Goal: Task Accomplishment & Management: Manage account settings

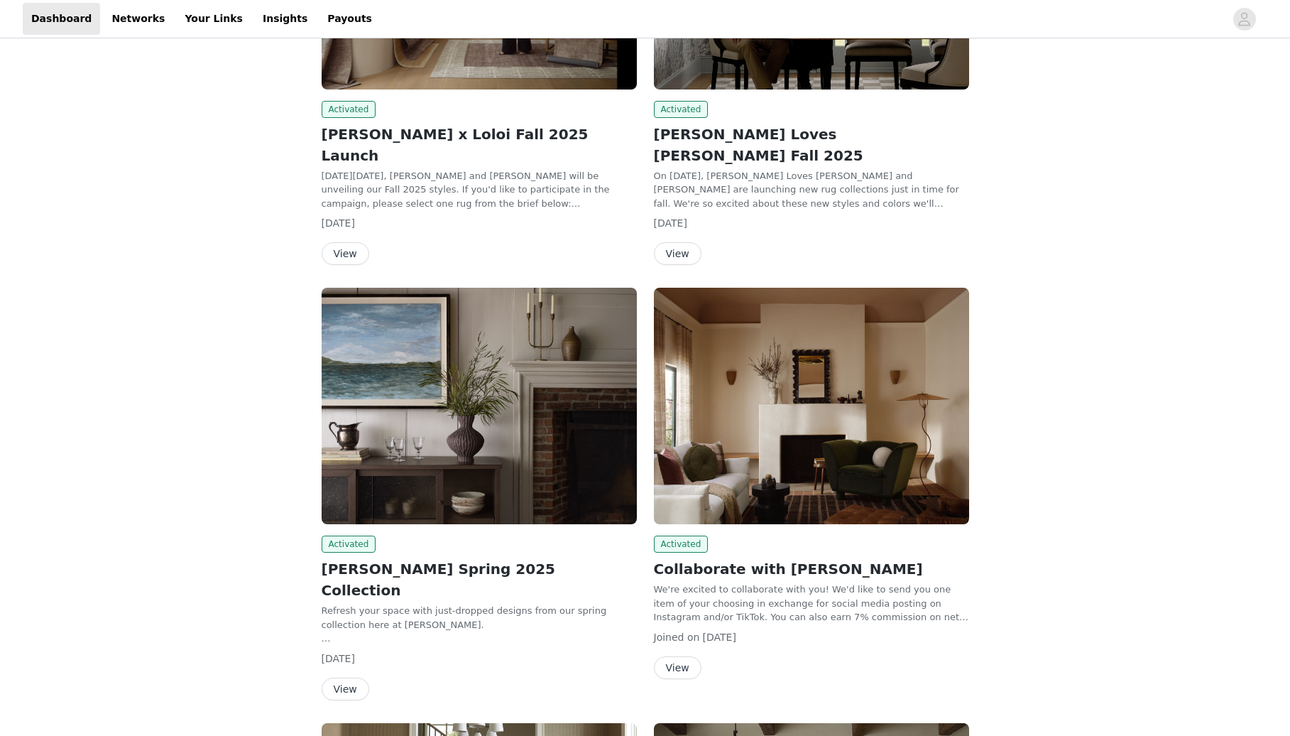
scroll to position [788, 0]
click at [692, 241] on button "View" at bounding box center [678, 252] width 48 height 23
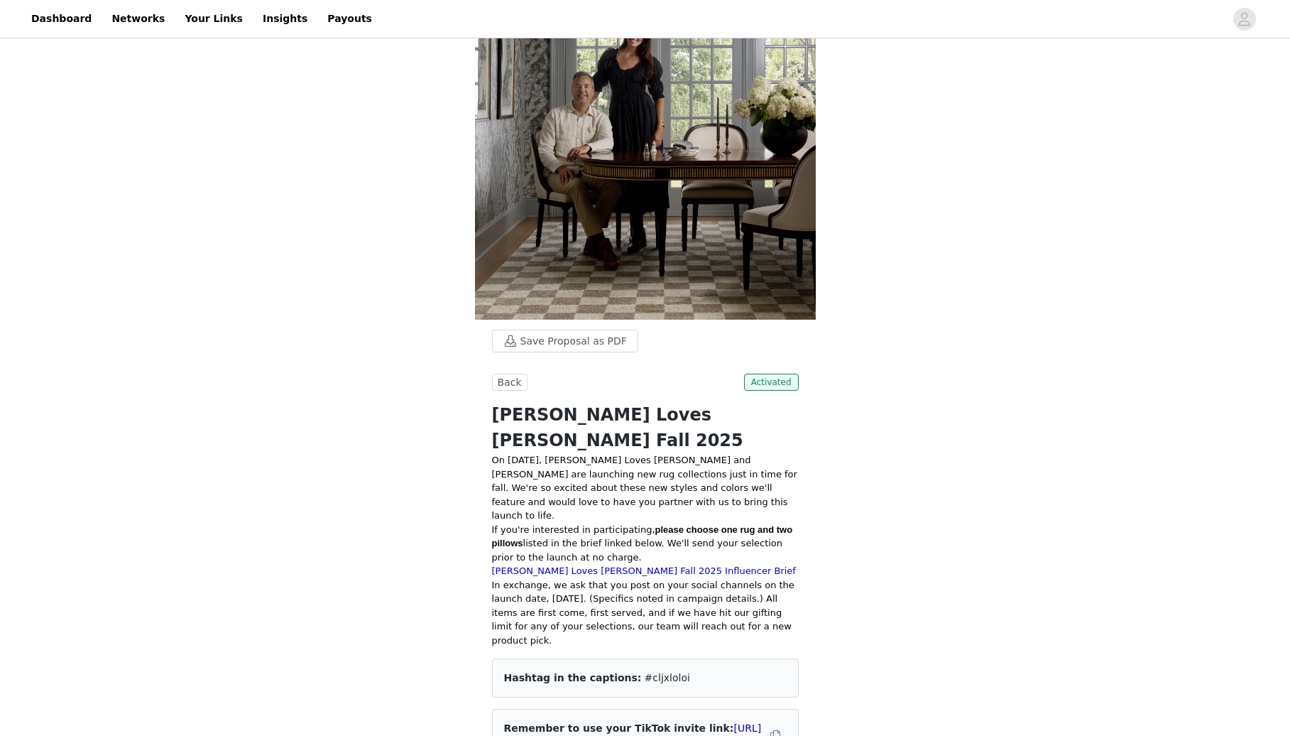
scroll to position [699, 0]
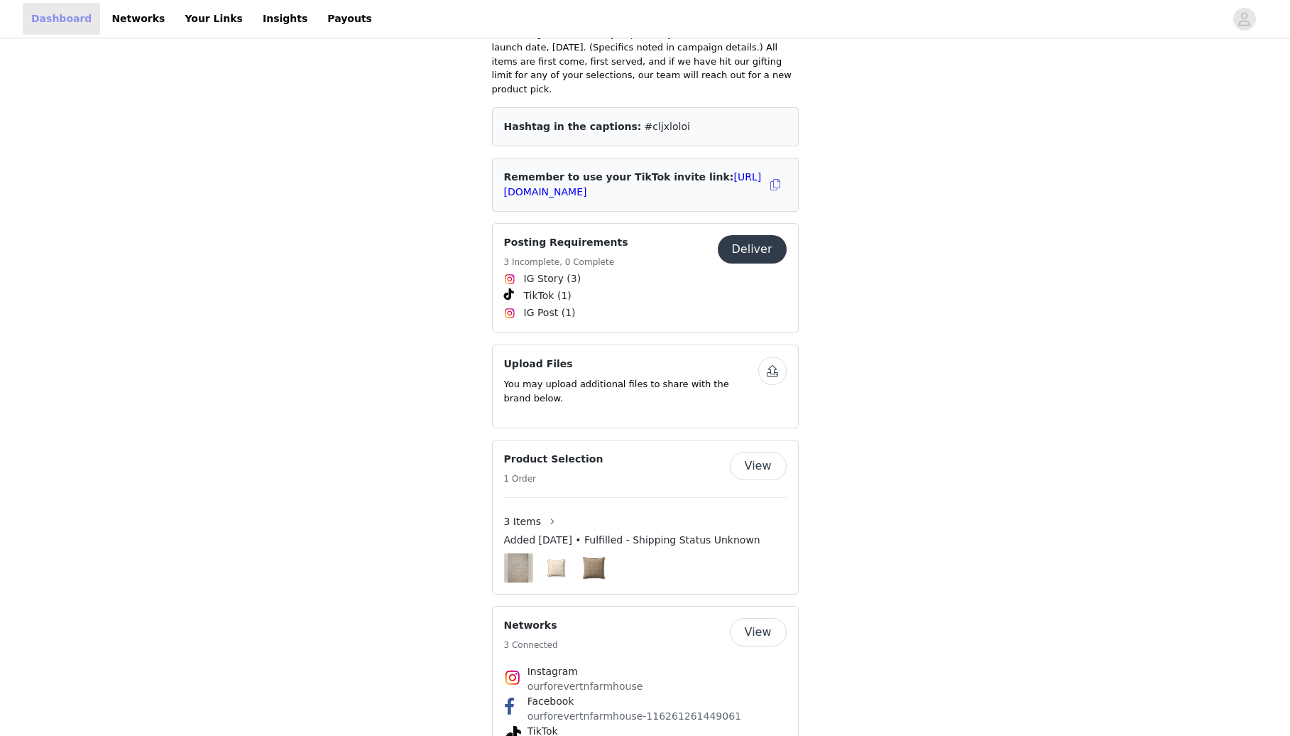
click at [58, 13] on link "Dashboard" at bounding box center [61, 19] width 77 height 32
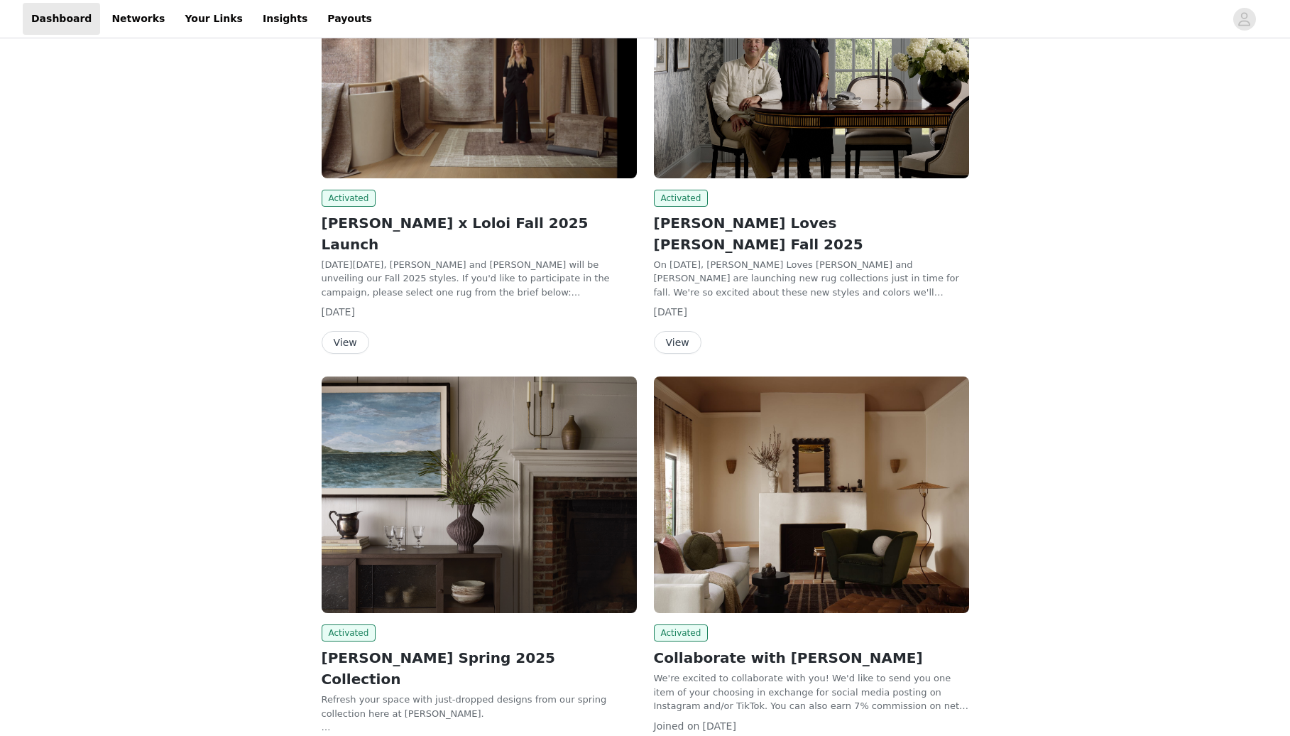
click at [350, 331] on button "View" at bounding box center [346, 342] width 48 height 23
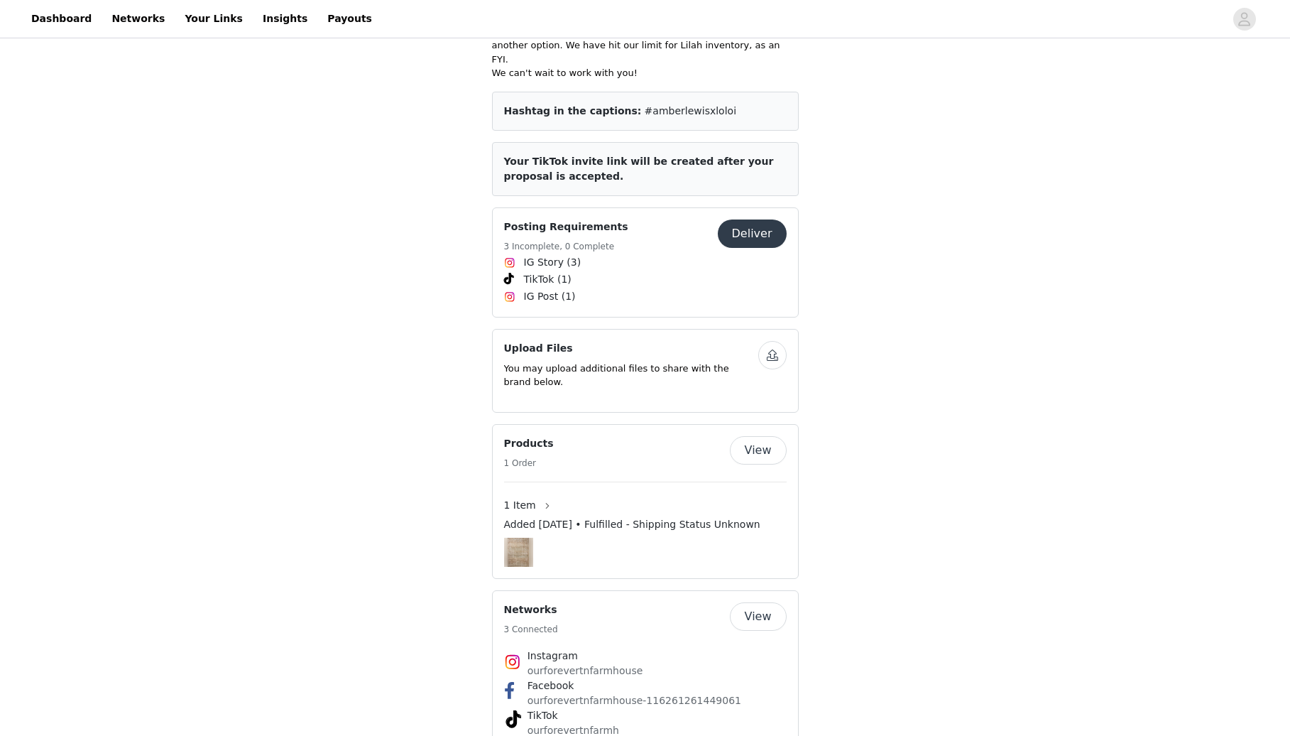
scroll to position [474, 0]
click at [754, 220] on button "Deliver" at bounding box center [752, 234] width 69 height 28
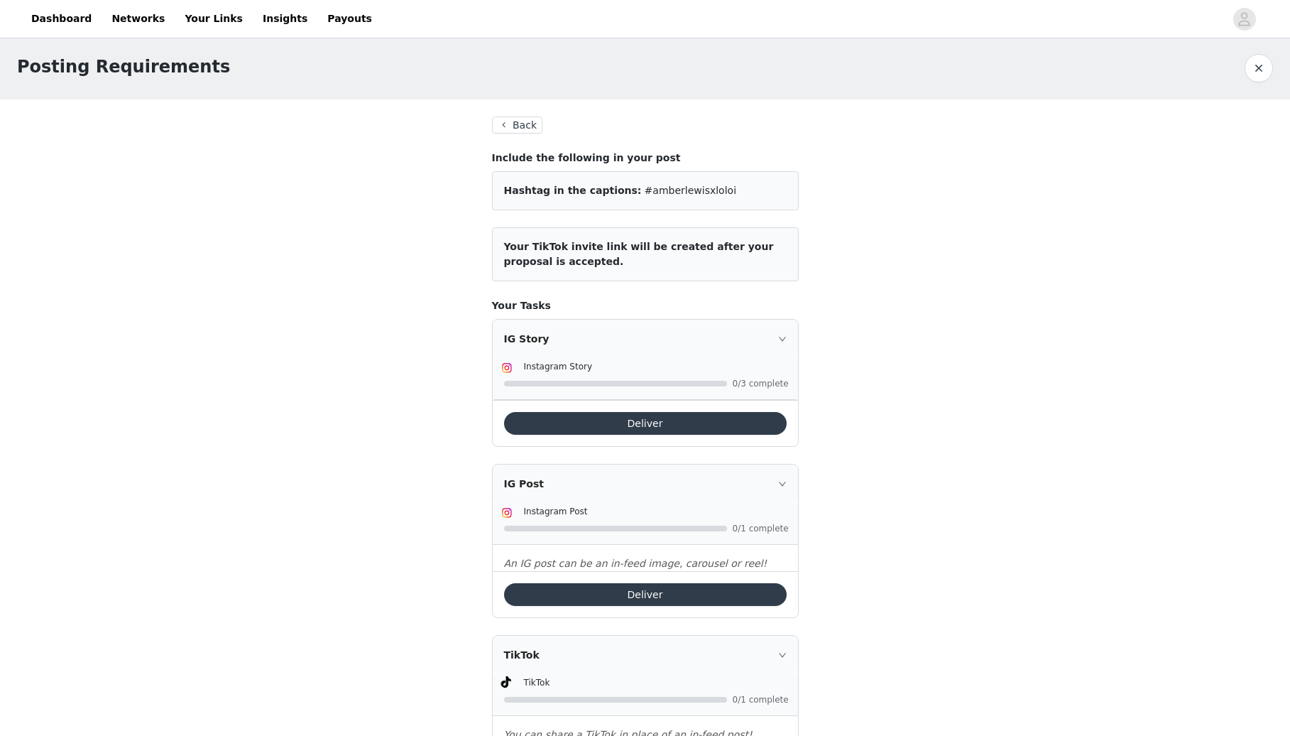
scroll to position [2, 0]
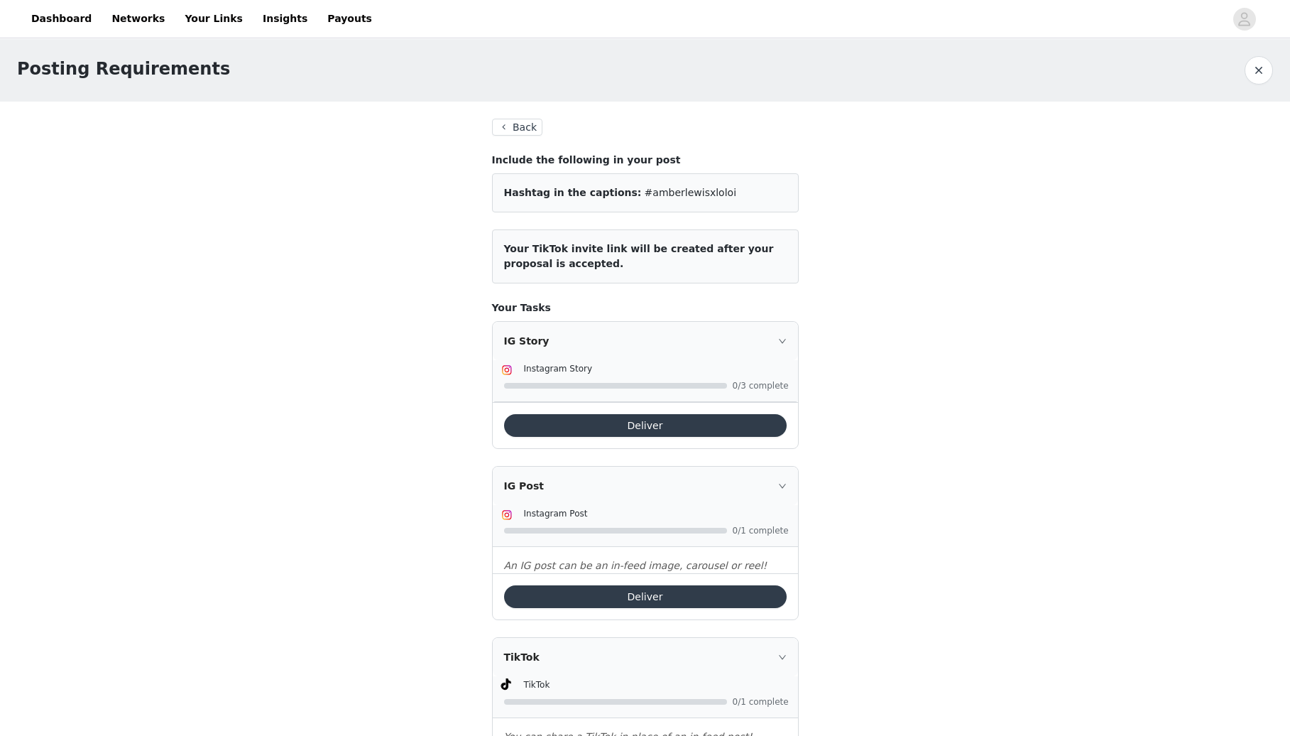
click at [527, 129] on button "Back" at bounding box center [517, 127] width 51 height 17
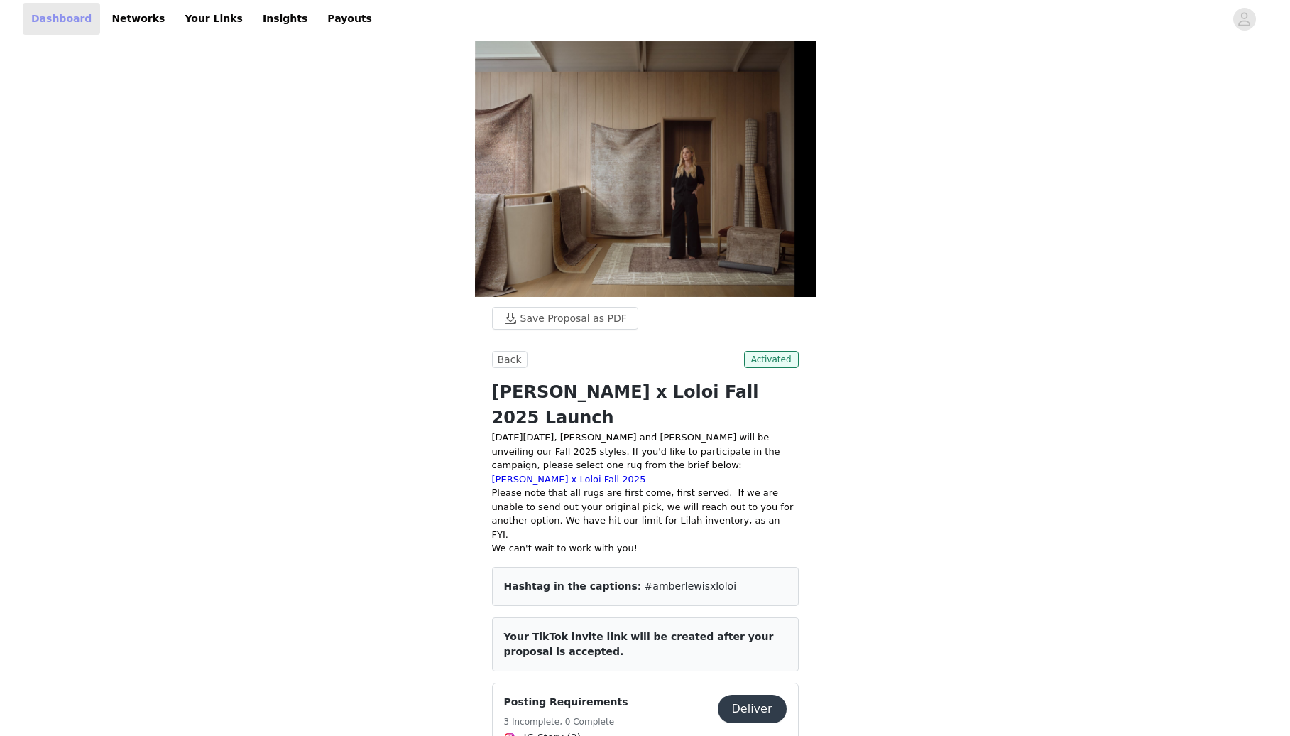
click at [51, 16] on link "Dashboard" at bounding box center [61, 19] width 77 height 32
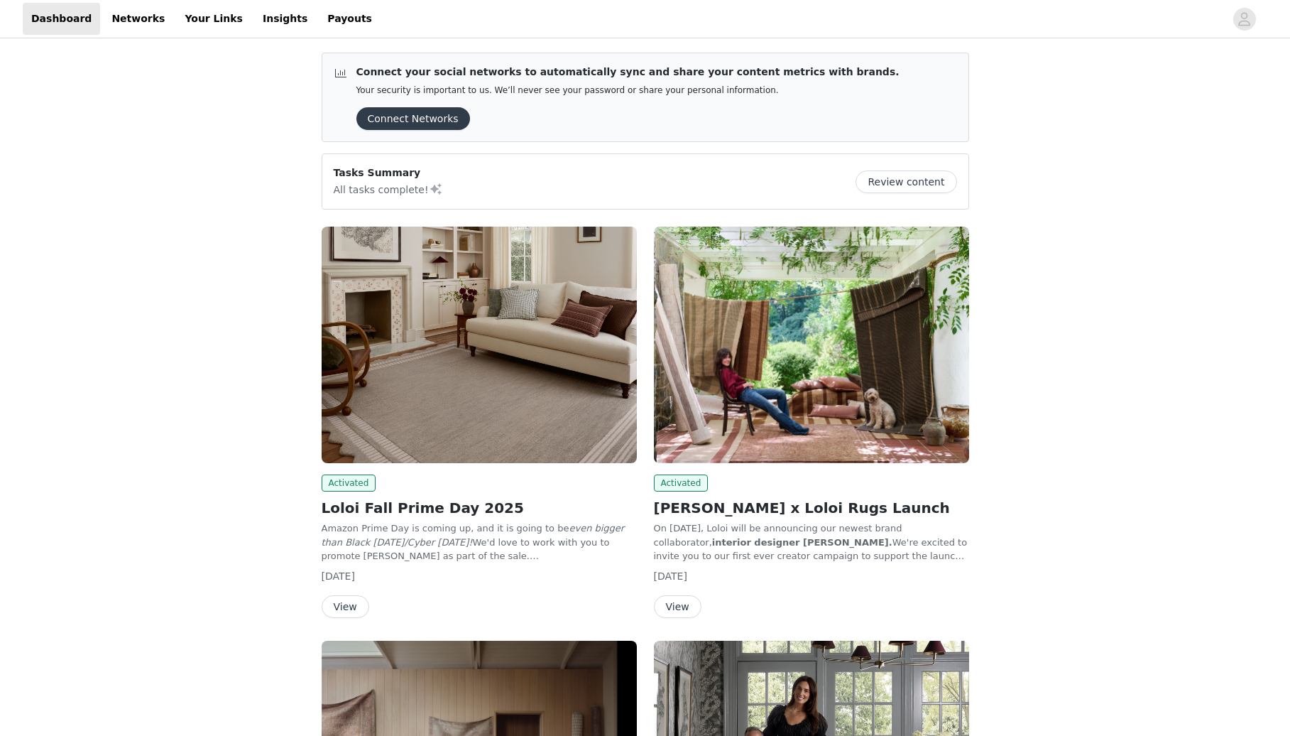
click at [671, 613] on button "View" at bounding box center [678, 606] width 48 height 23
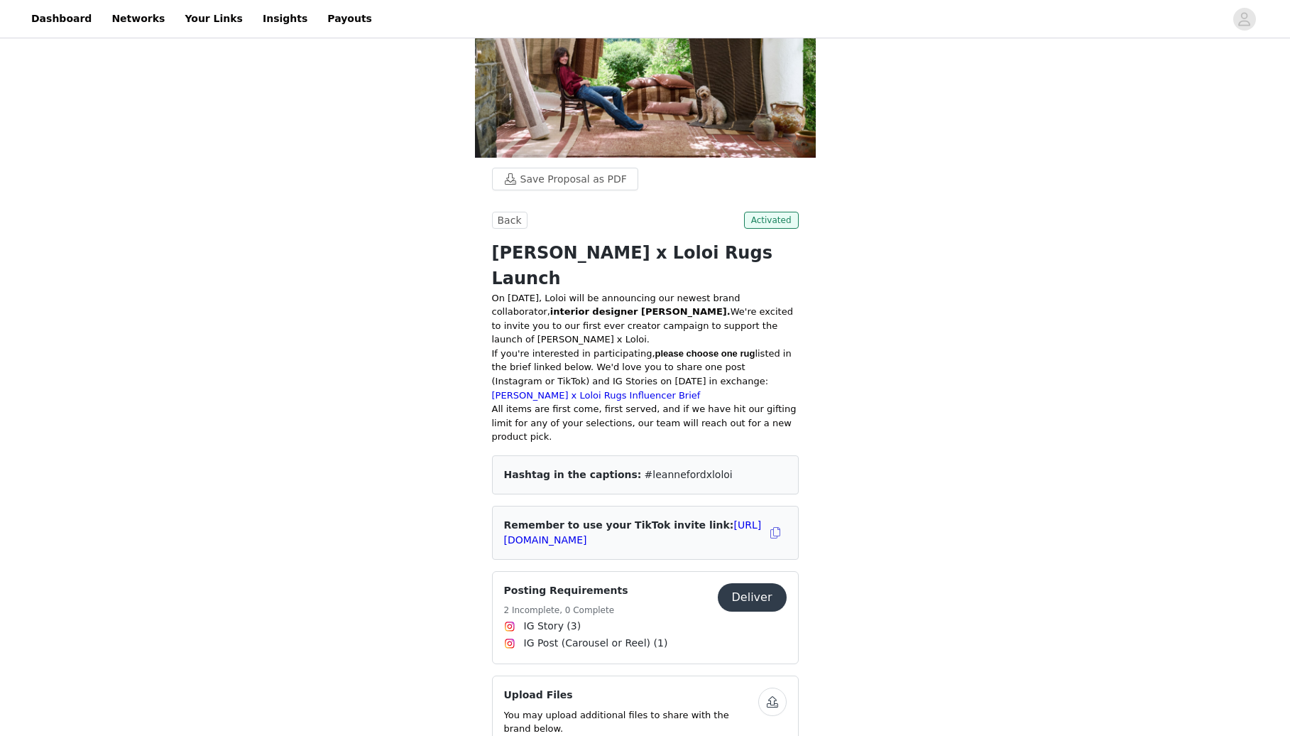
scroll to position [112, 0]
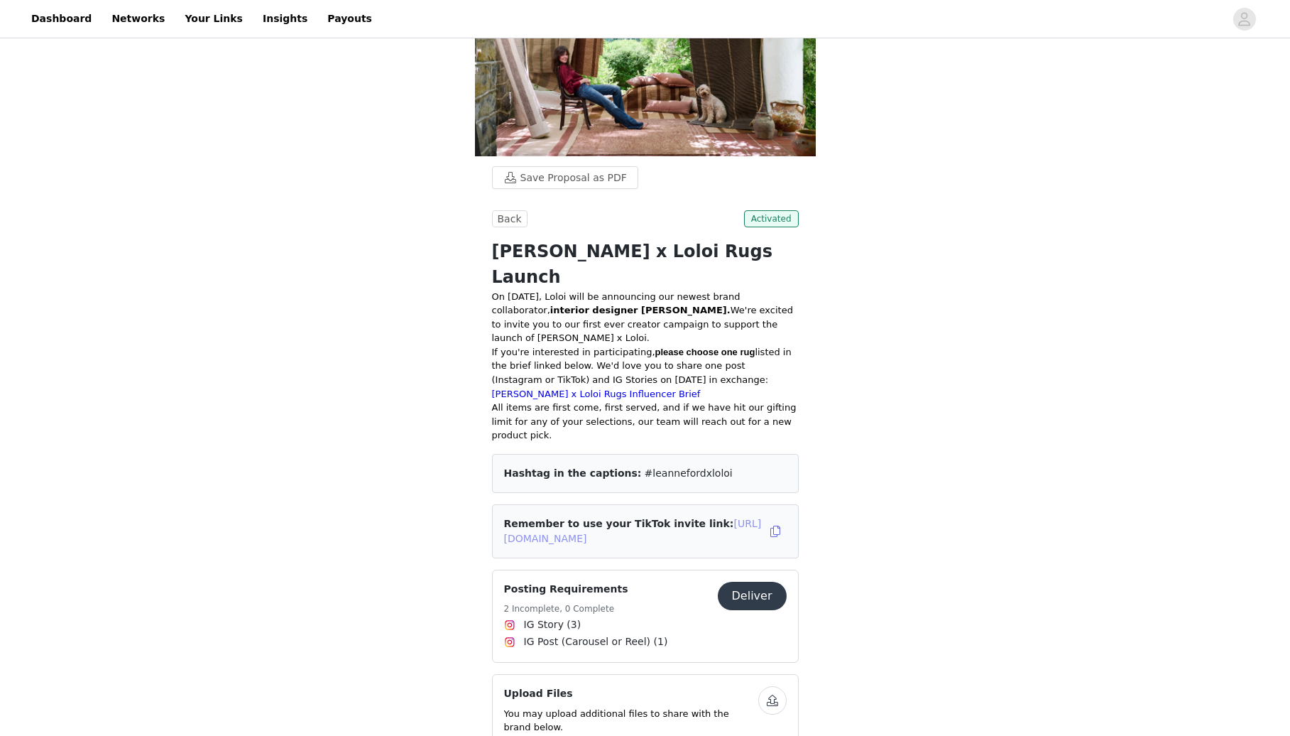
click at [660, 518] on link "[URL][DOMAIN_NAME]" at bounding box center [633, 531] width 258 height 26
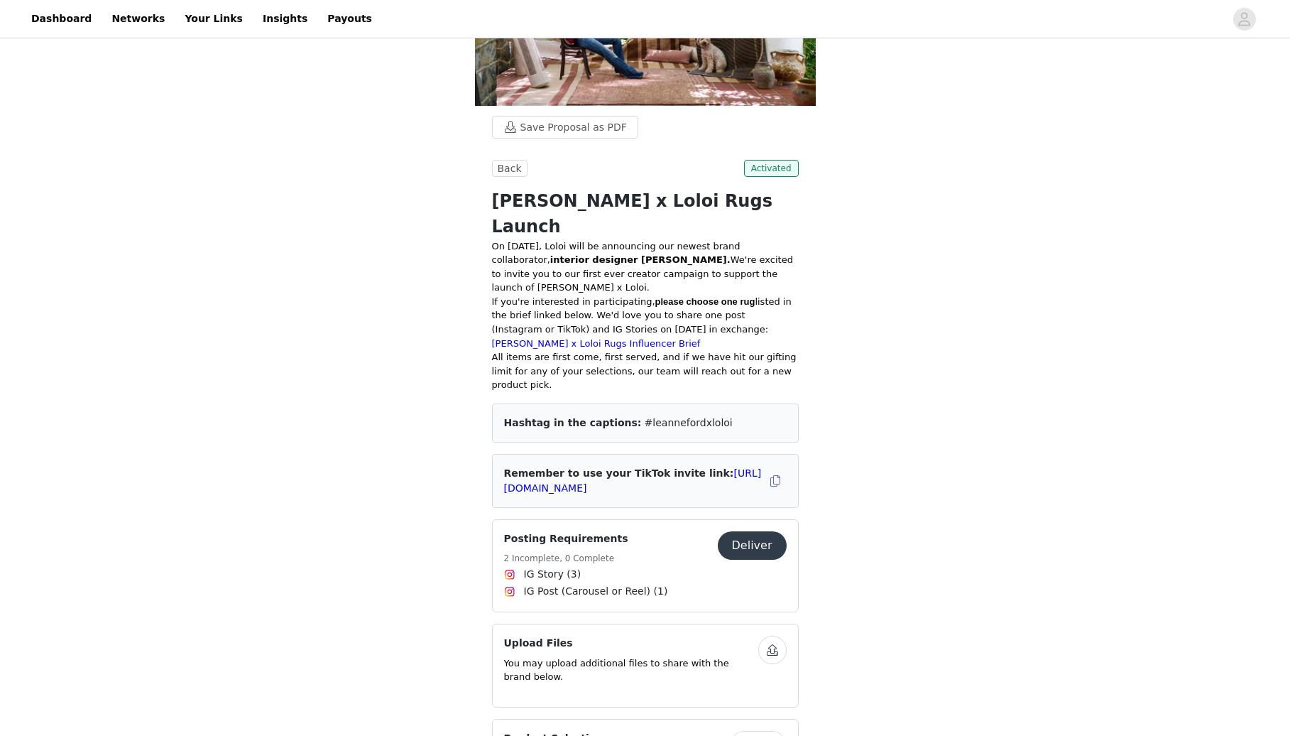
scroll to position [160, 0]
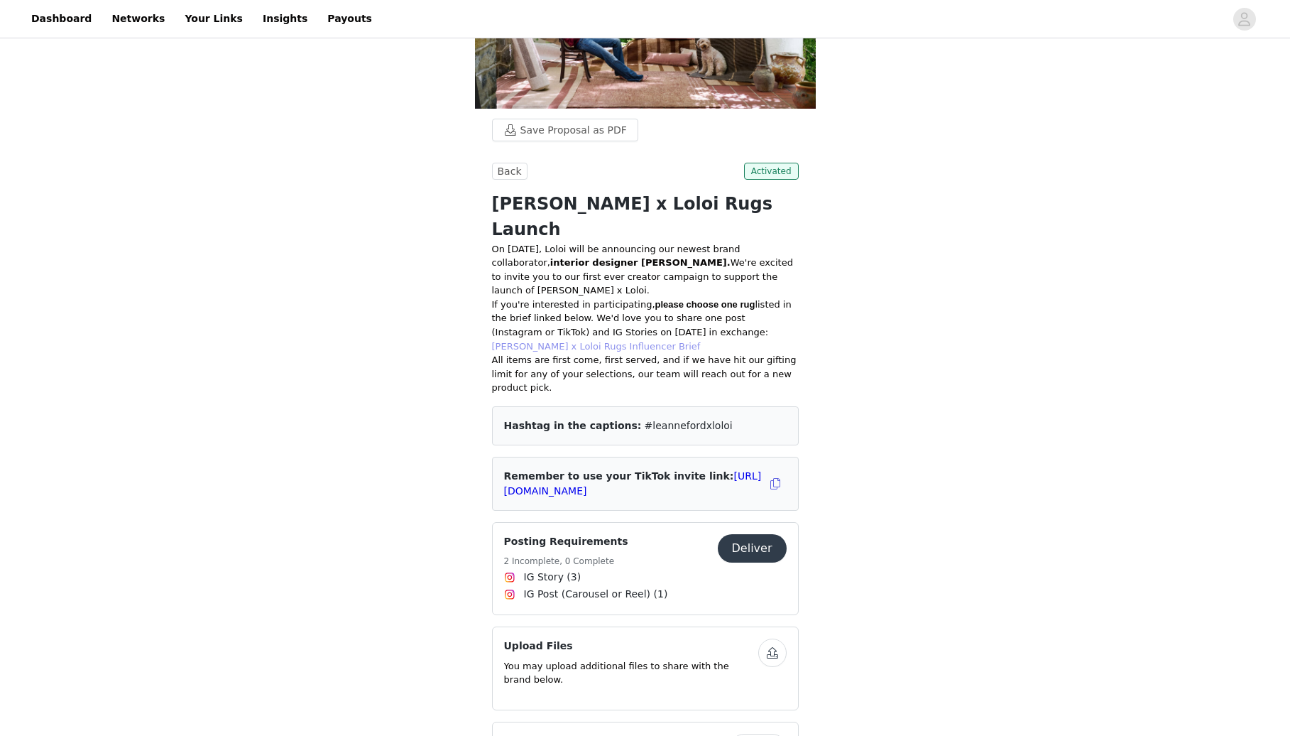
click at [529, 341] on link "[PERSON_NAME] x Loloi Rugs Influencer Brief" at bounding box center [596, 346] width 209 height 11
click at [68, 16] on link "Dashboard" at bounding box center [61, 19] width 77 height 32
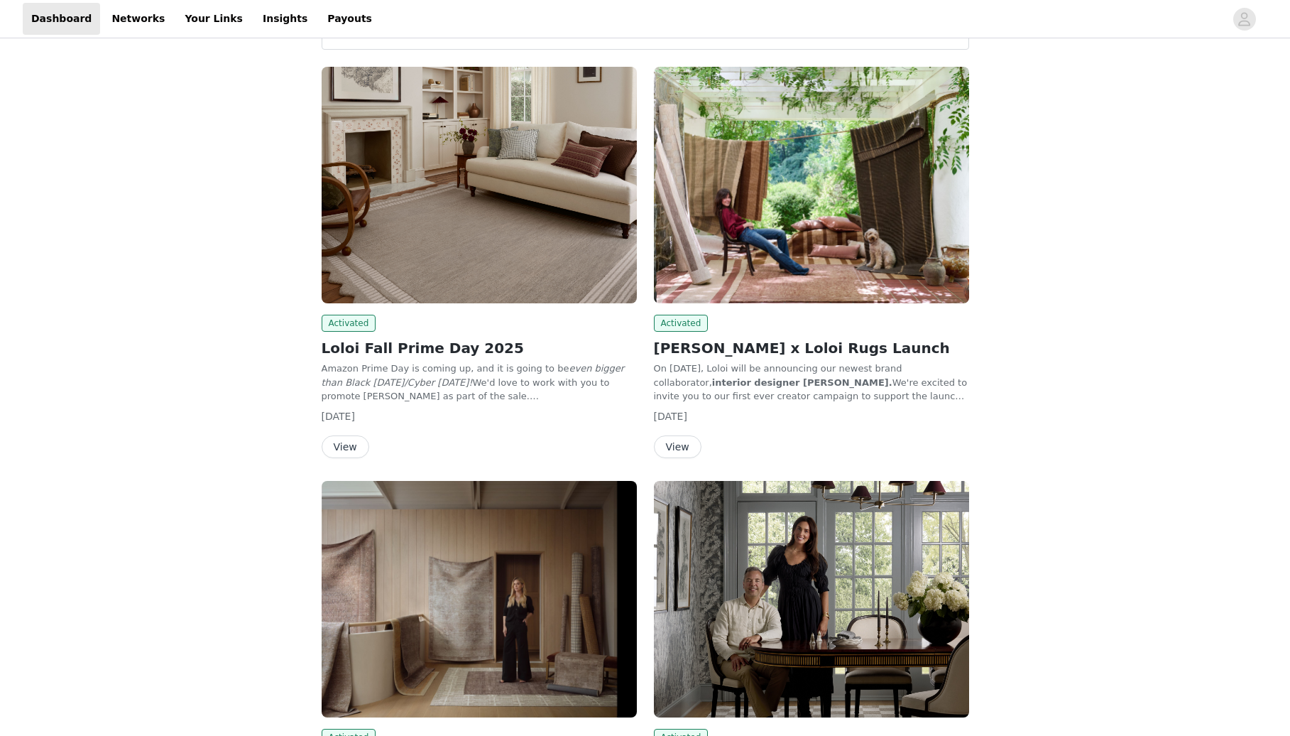
scroll to position [162, 0]
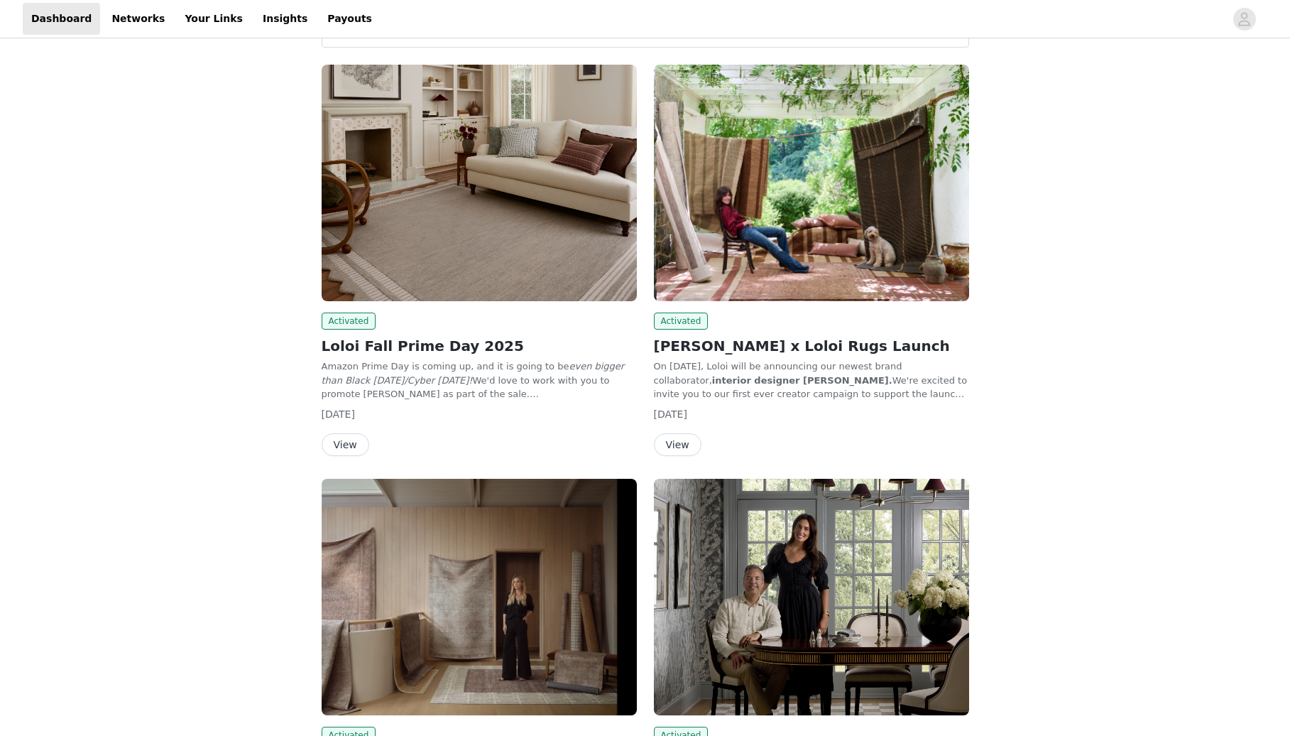
click at [354, 453] on button "View" at bounding box center [346, 444] width 48 height 23
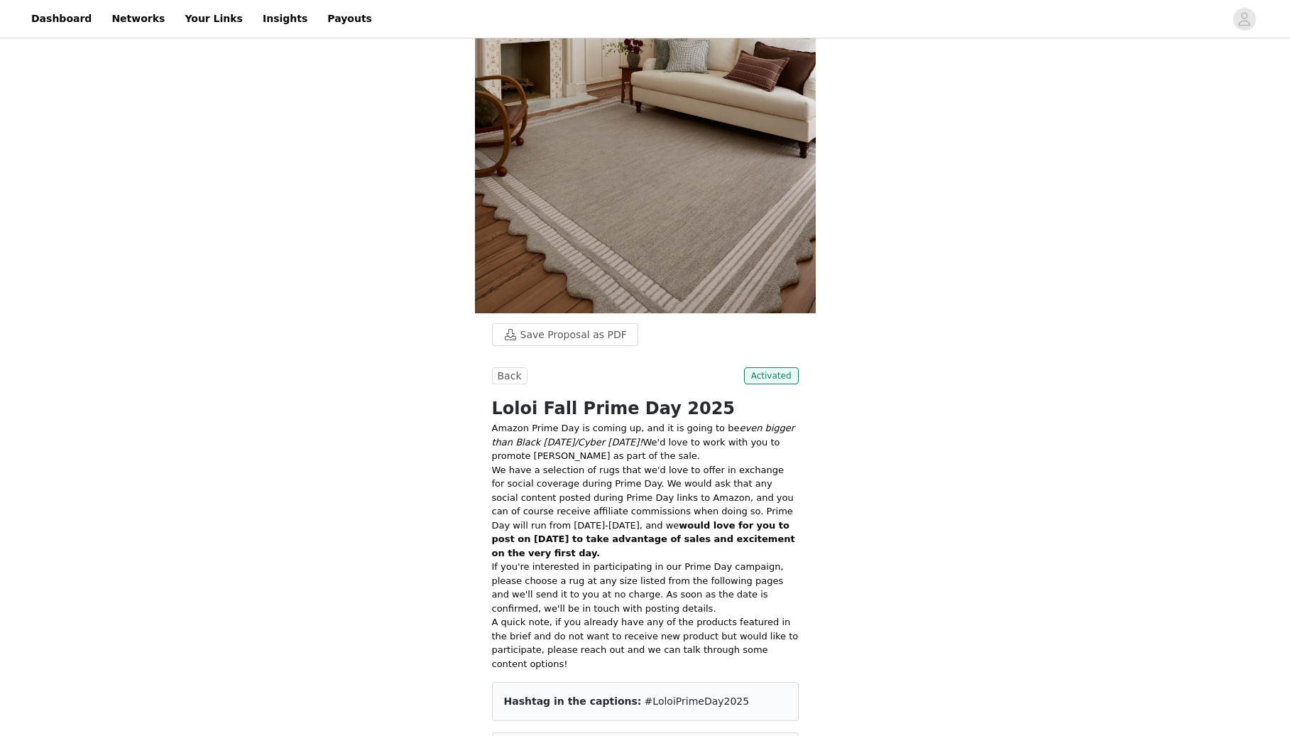
scroll to position [158, 0]
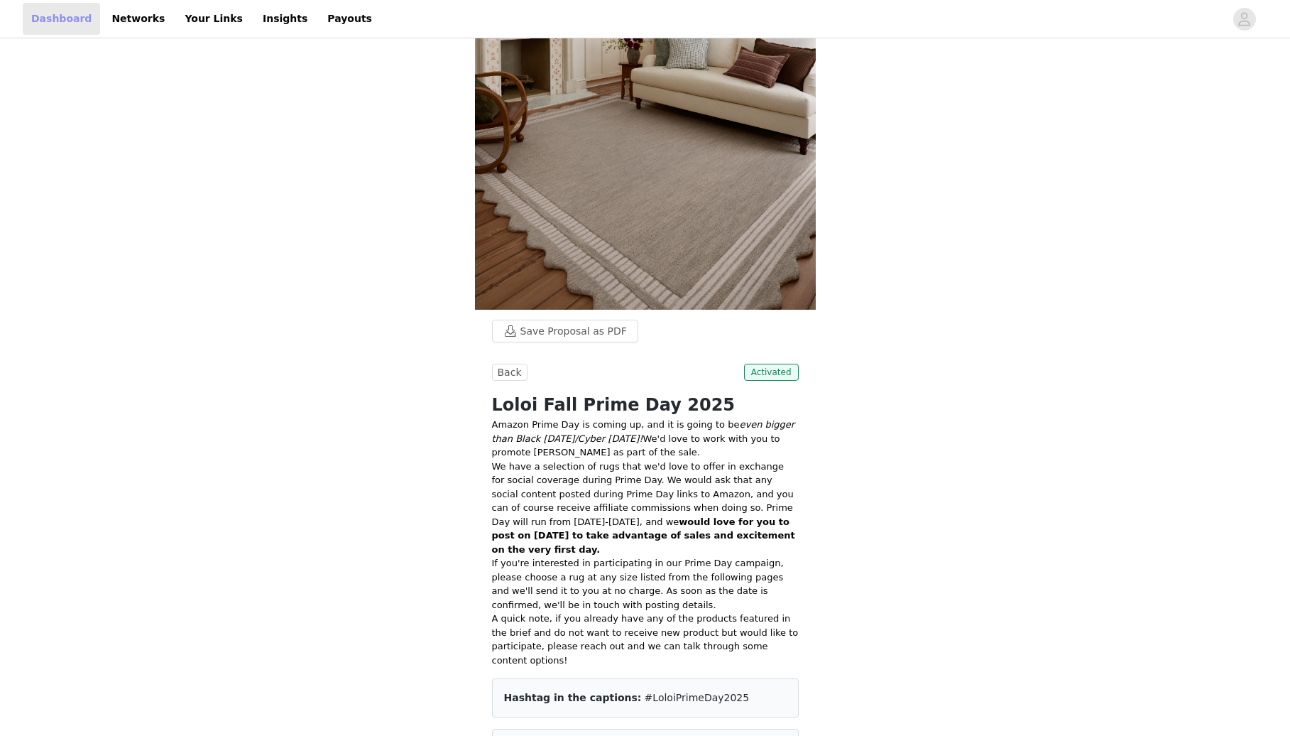
click at [47, 19] on link "Dashboard" at bounding box center [61, 19] width 77 height 32
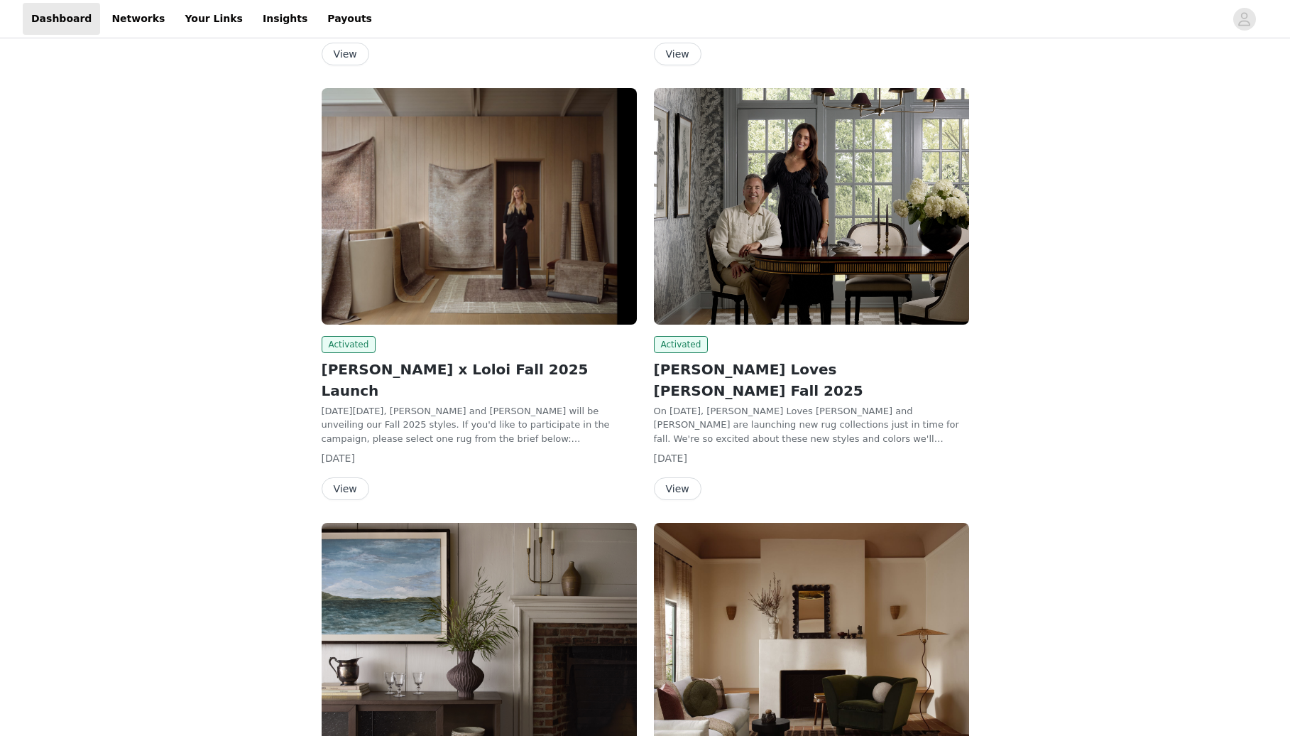
scroll to position [553, 0]
click at [678, 477] on button "View" at bounding box center [678, 488] width 48 height 23
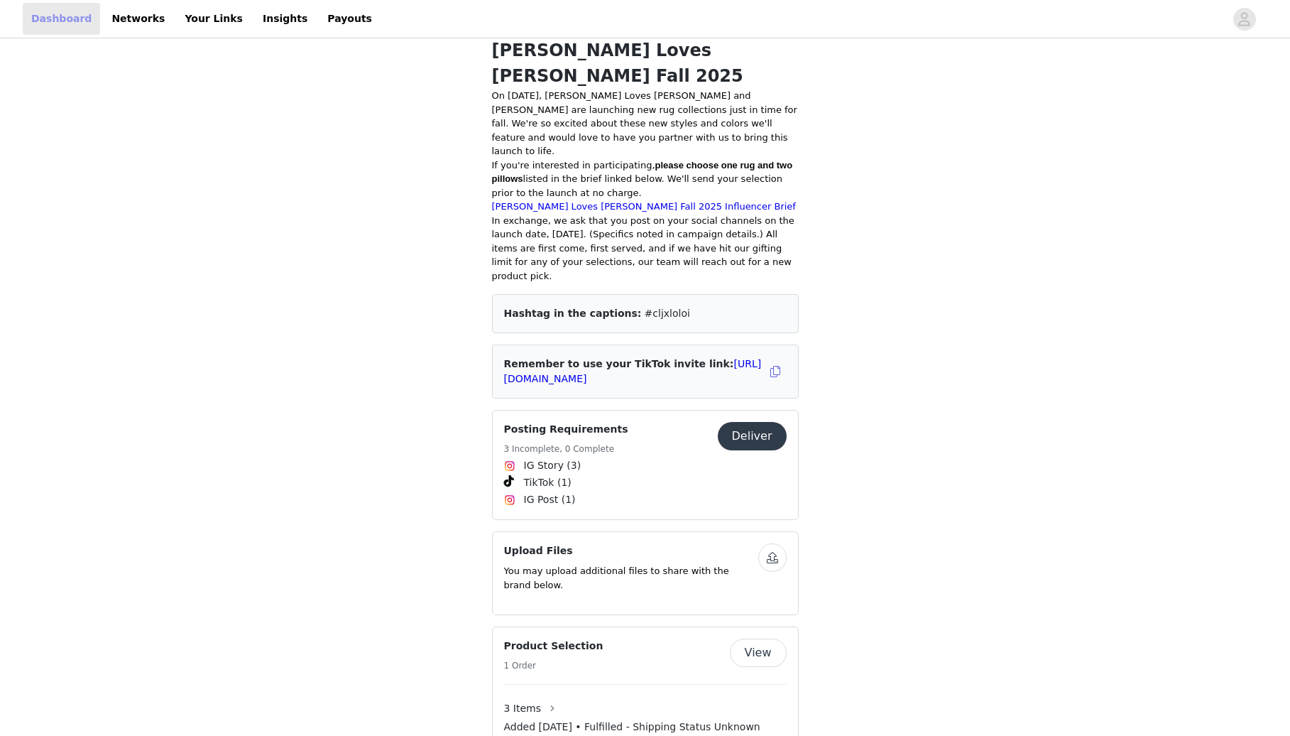
scroll to position [553, 0]
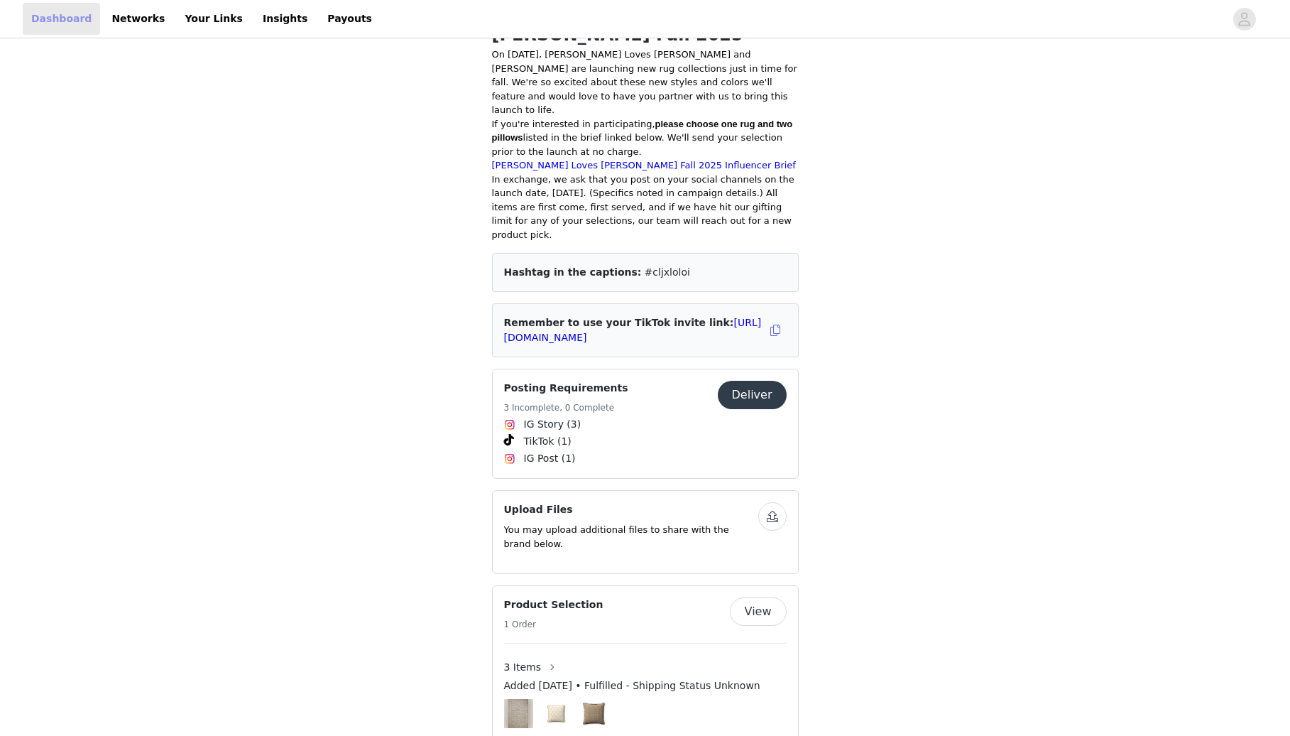
click at [82, 16] on link "Dashboard" at bounding box center [61, 19] width 77 height 32
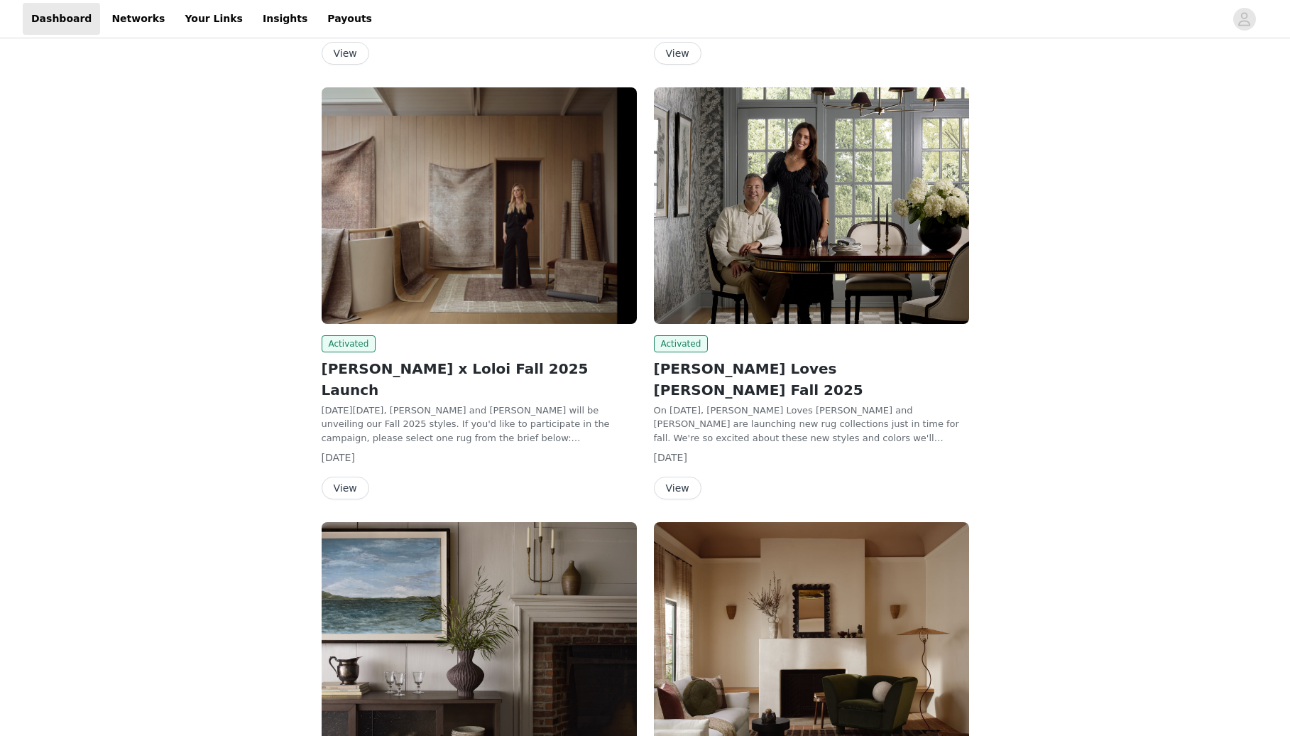
click at [347, 477] on button "View" at bounding box center [346, 488] width 48 height 23
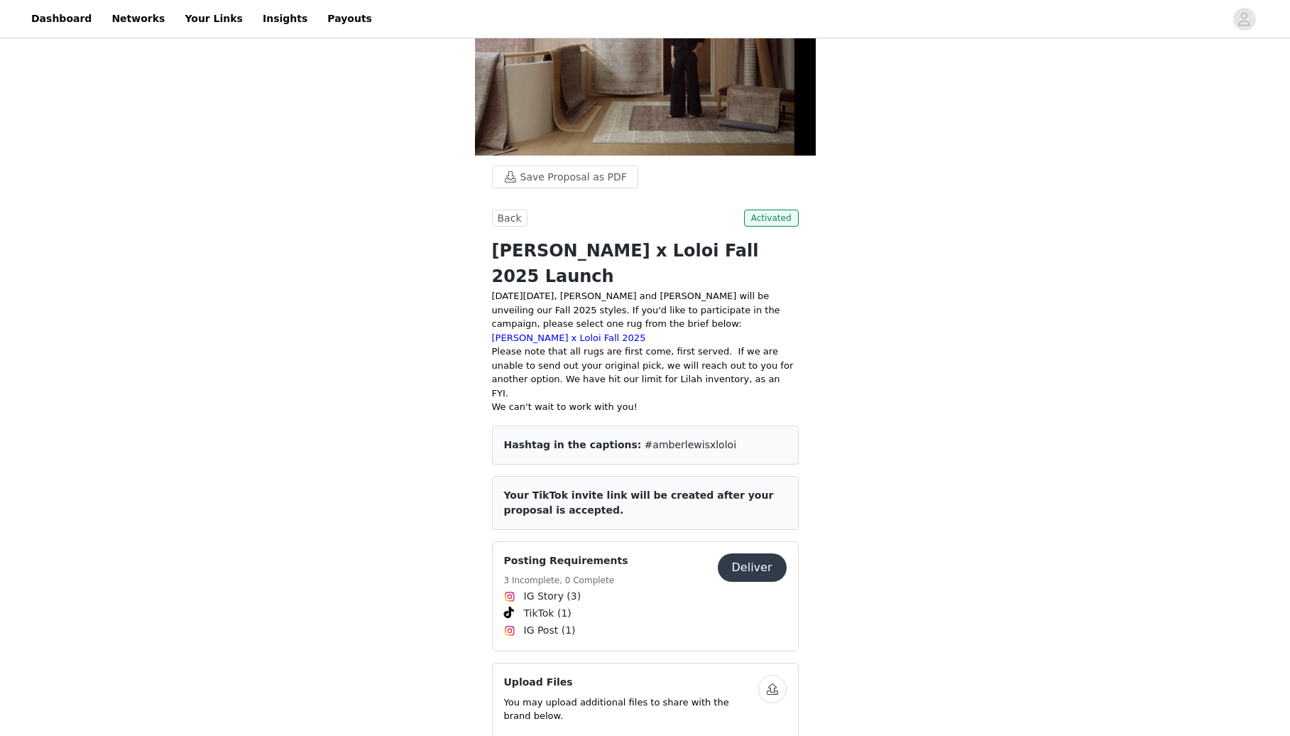
scroll to position [126, 0]
